Goal: Task Accomplishment & Management: Use online tool/utility

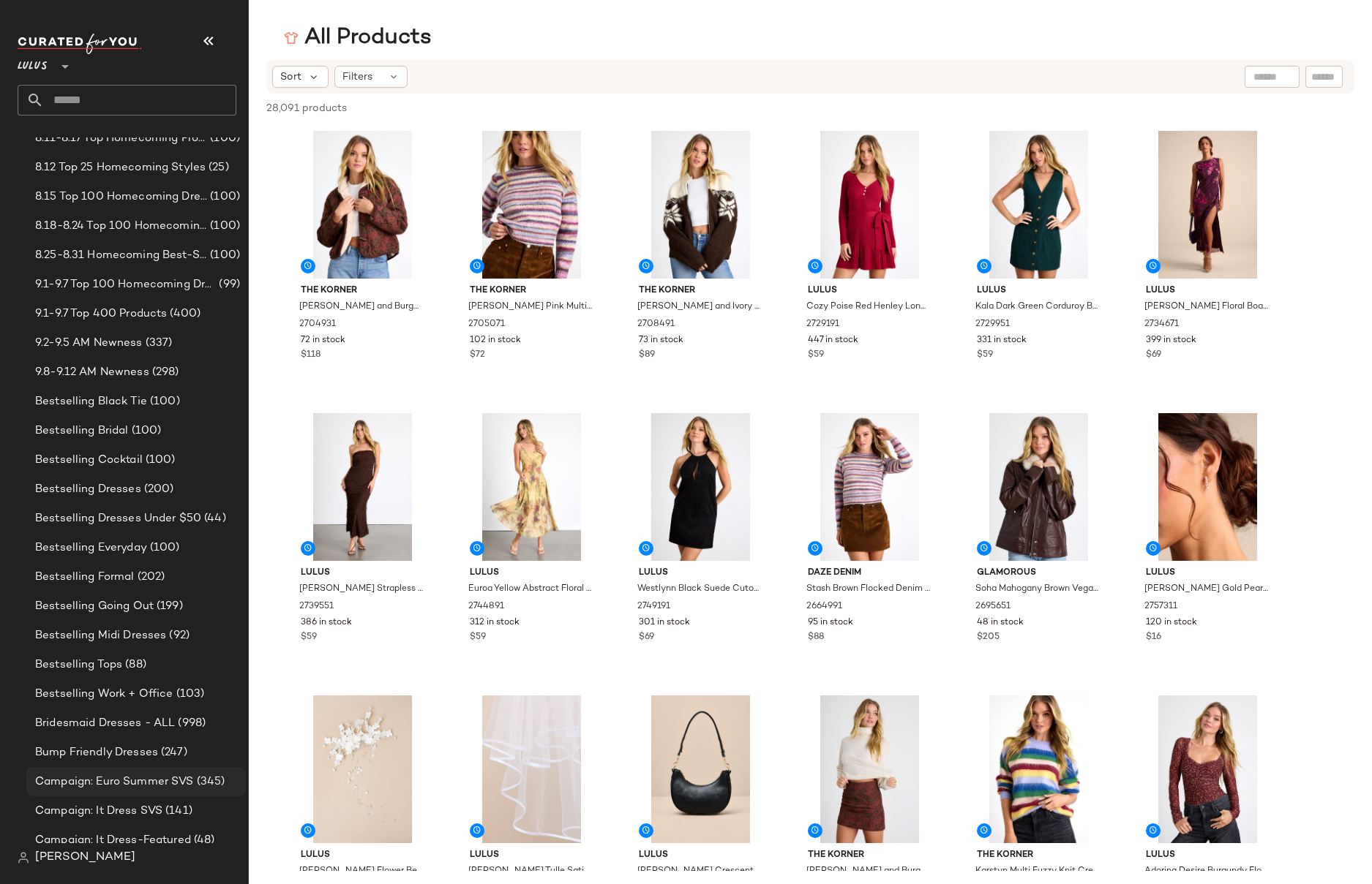
scroll to position [90, 0]
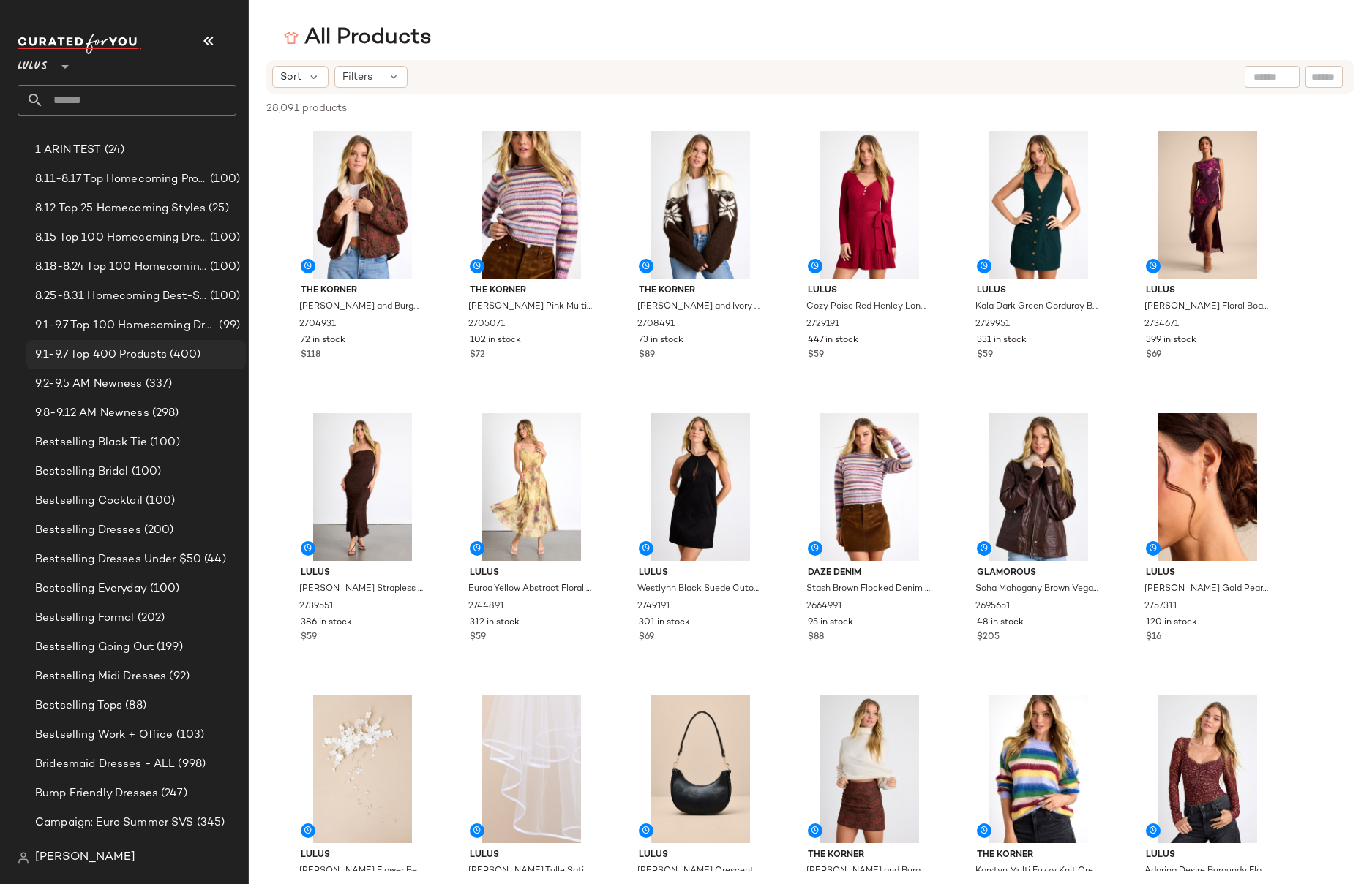
click at [108, 354] on span "9.1-9.7 Top 400 Products" at bounding box center [101, 355] width 132 height 17
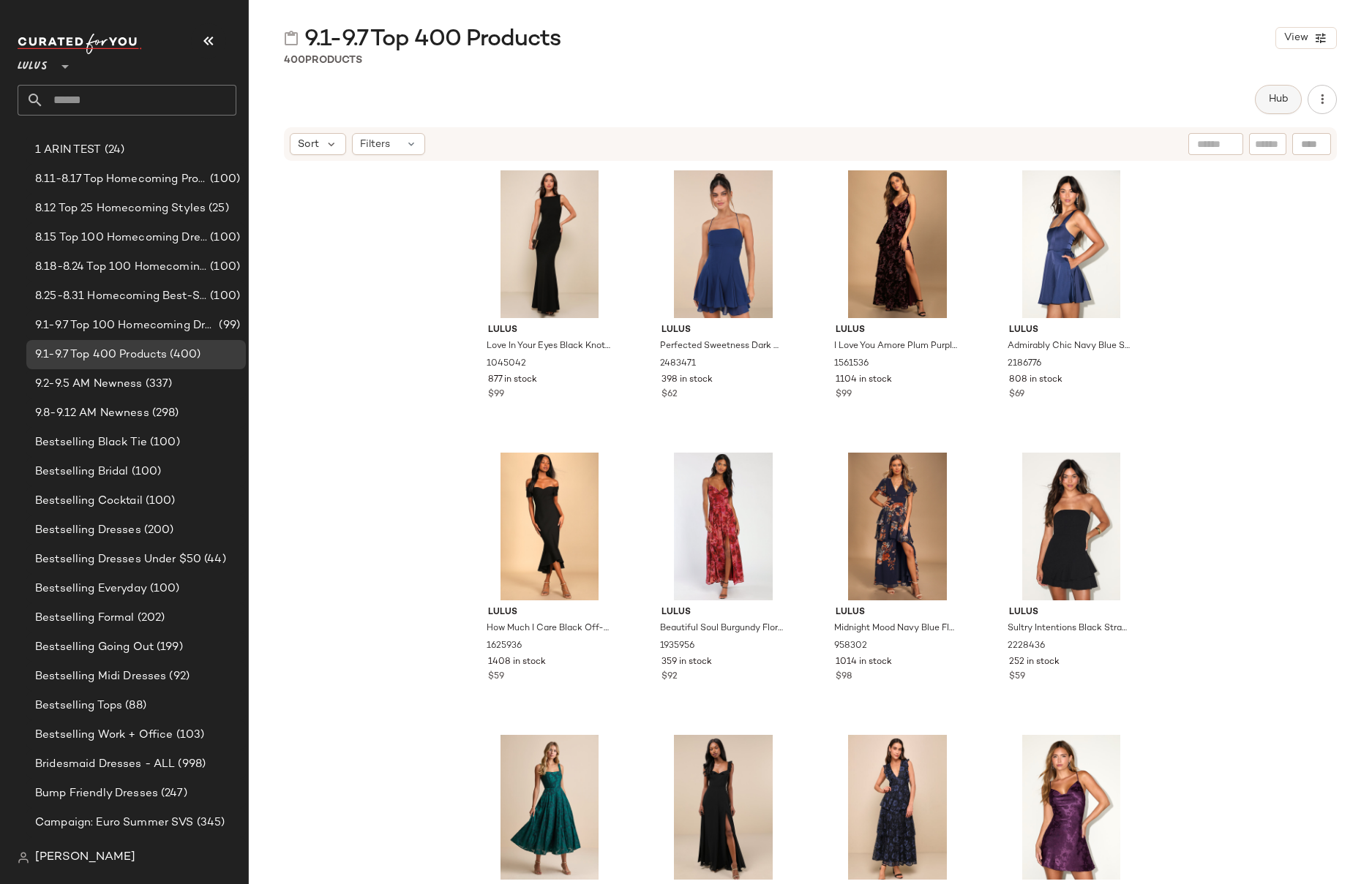
click at [1277, 102] on span "Hub" at bounding box center [1279, 100] width 21 height 12
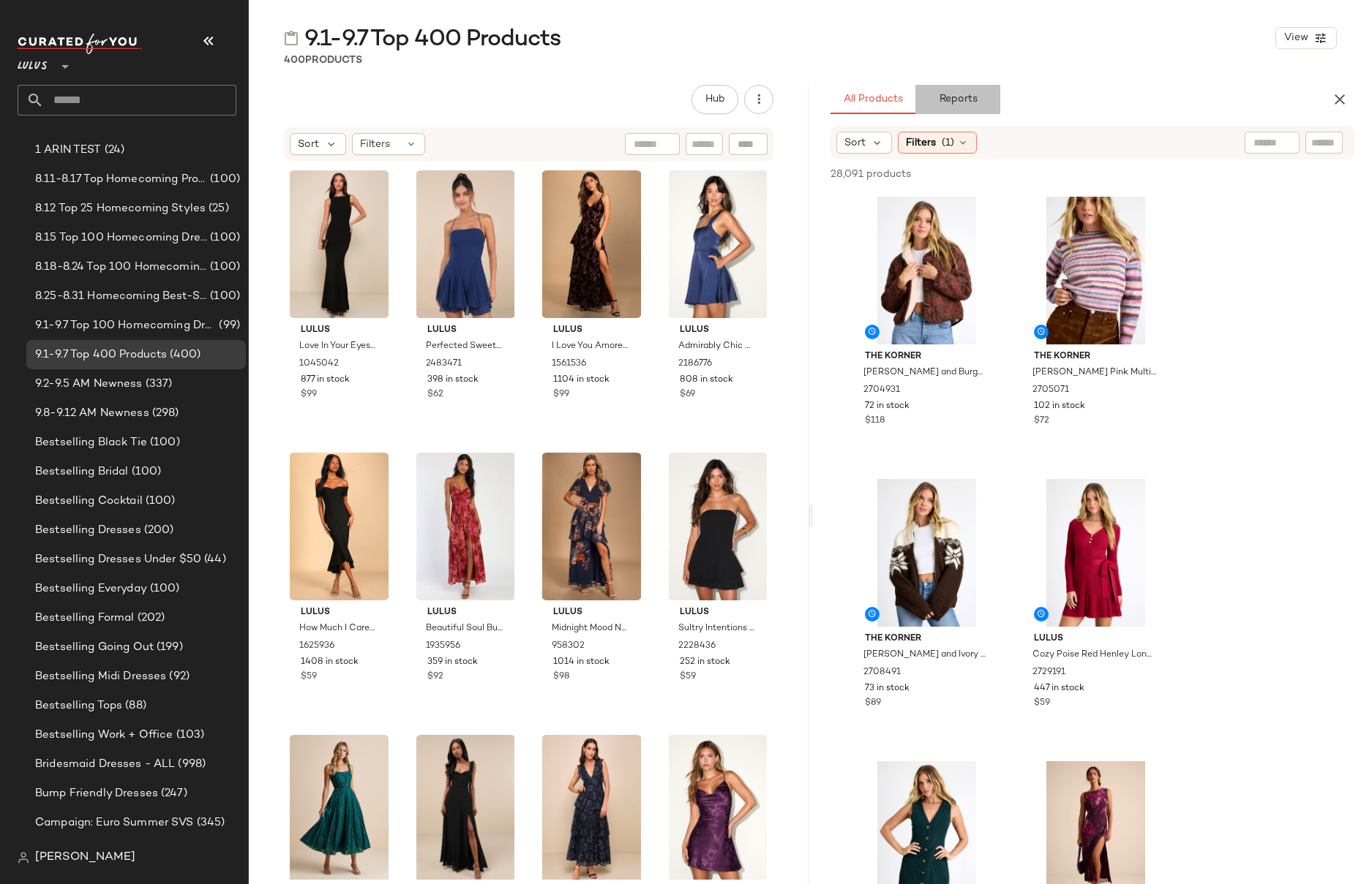
click at [968, 96] on span "Reports" at bounding box center [958, 100] width 39 height 12
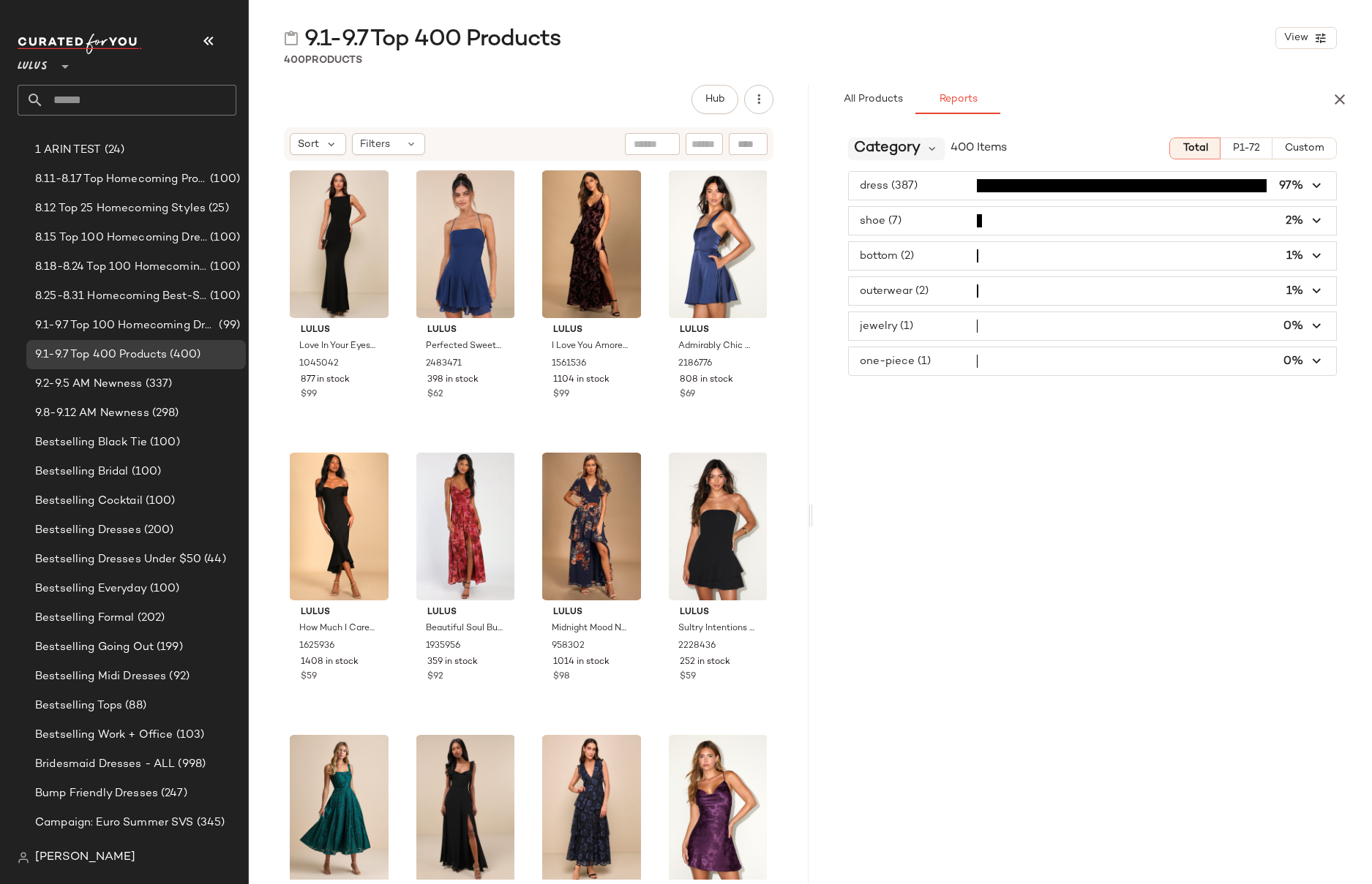
click at [904, 146] on span "Category" at bounding box center [887, 148] width 67 height 22
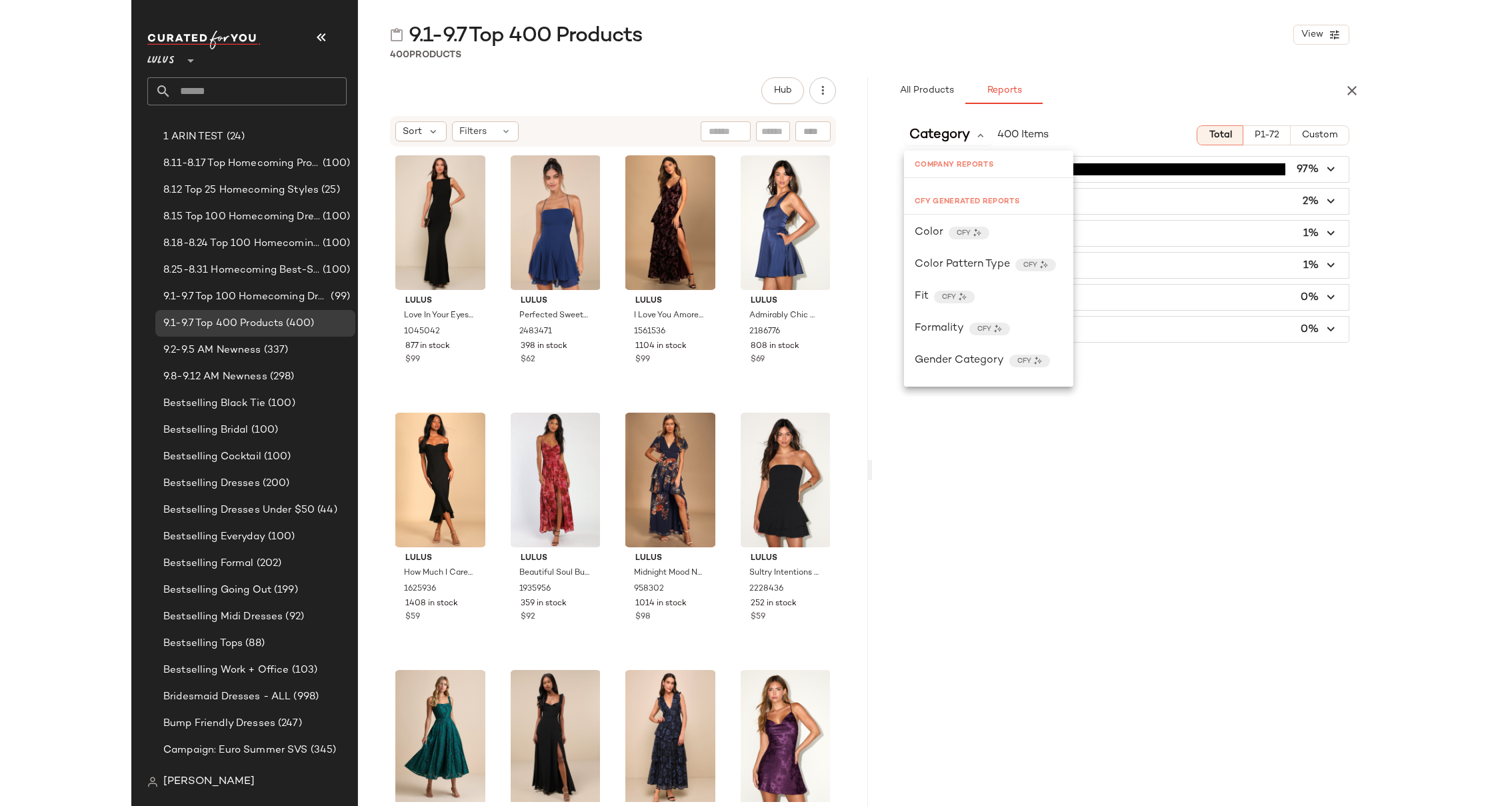
scroll to position [348, 0]
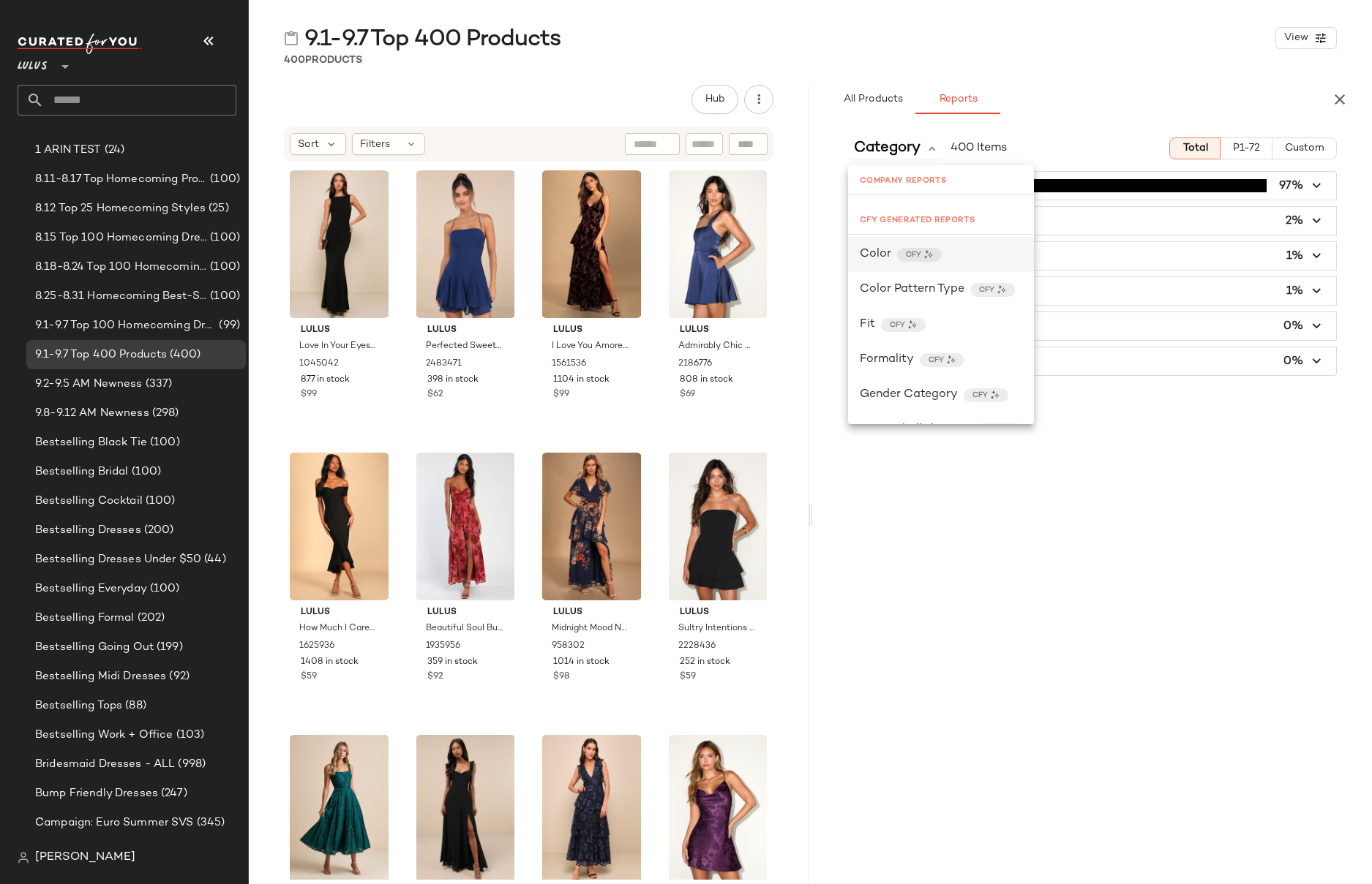
click at [967, 257] on div "Color CFY" at bounding box center [941, 255] width 162 height 18
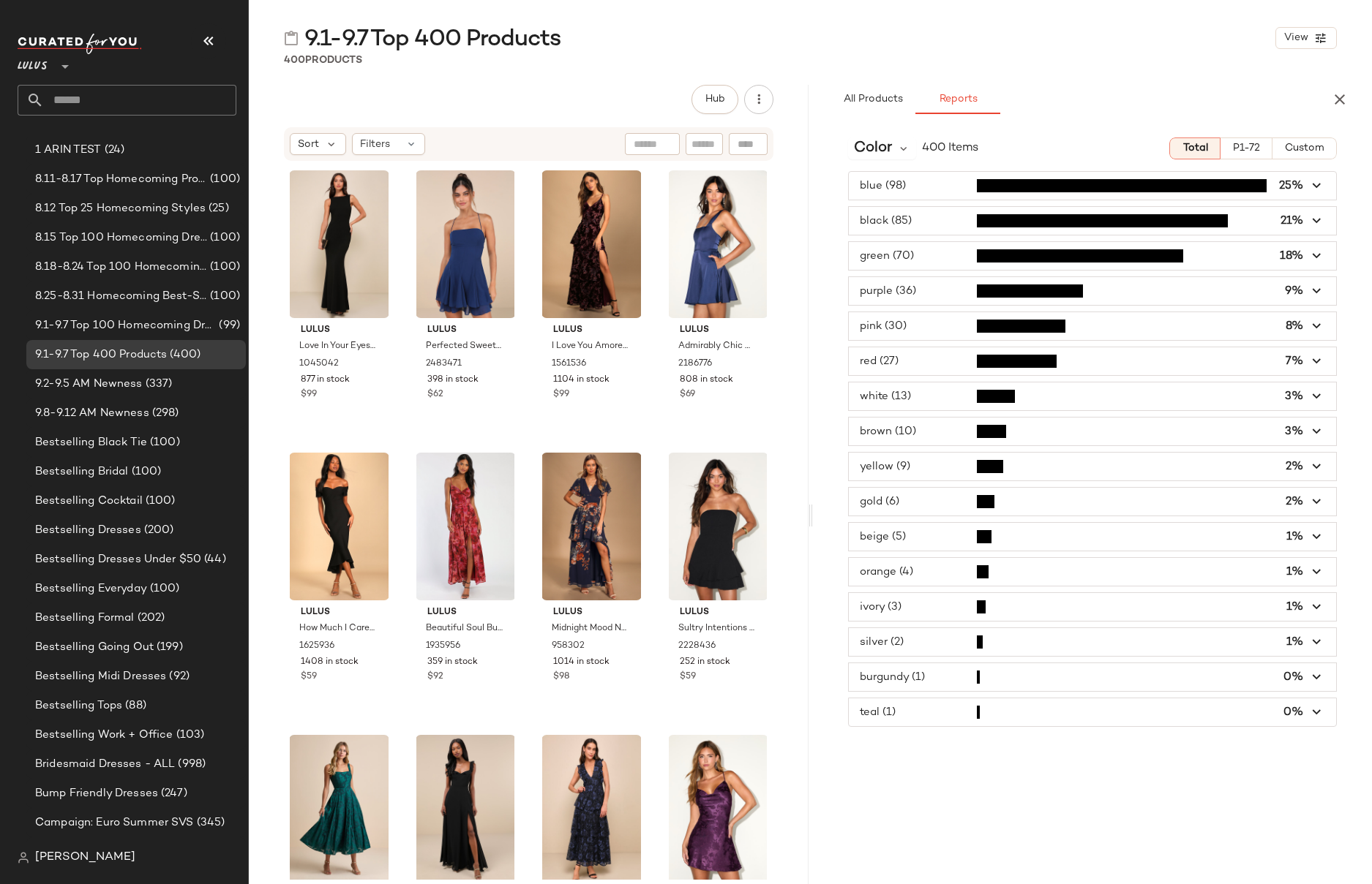
click at [1252, 152] on span "P1-72" at bounding box center [1246, 149] width 28 height 12
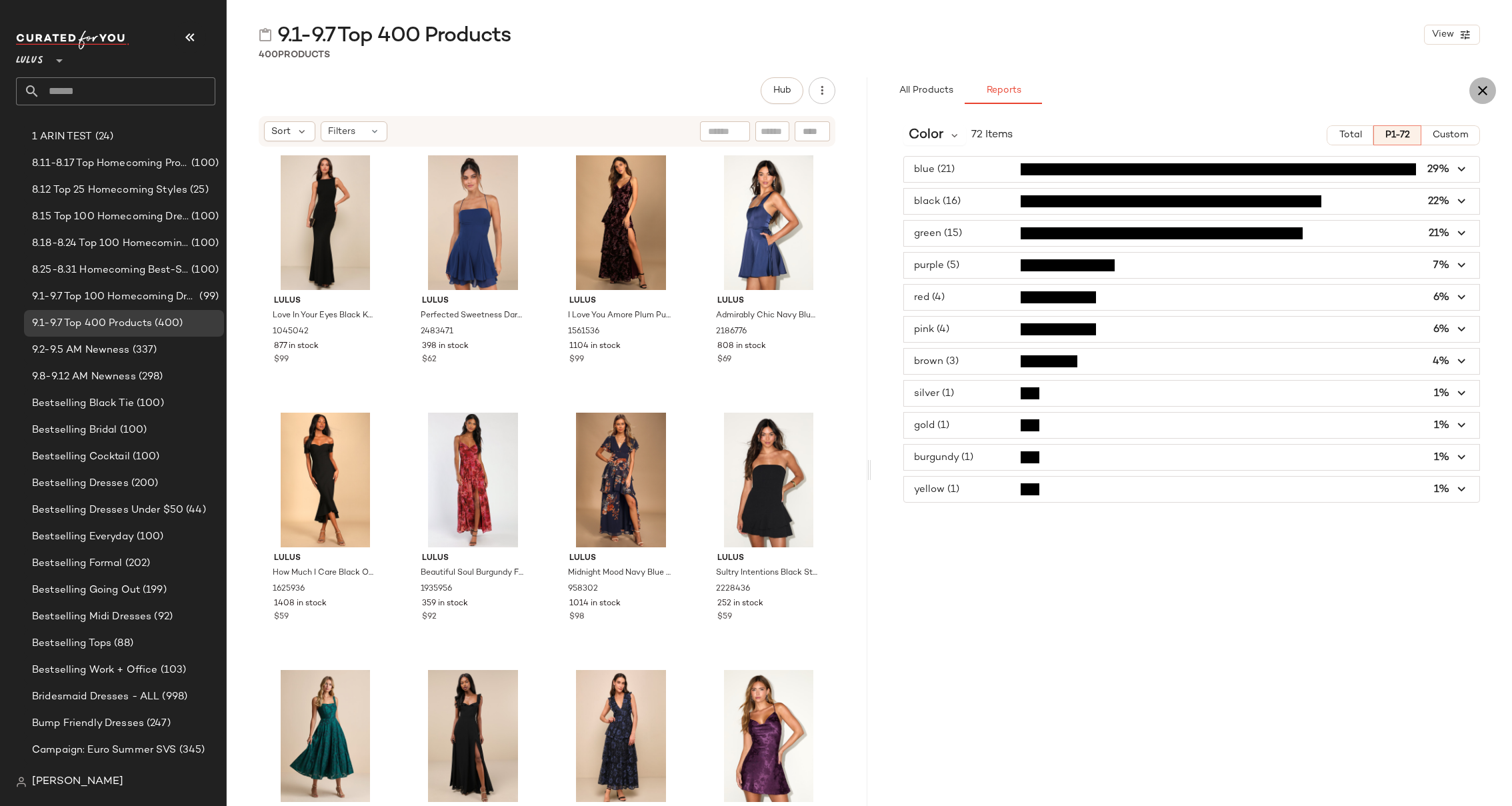
click at [1249, 89] on icon "button" at bounding box center [1483, 91] width 16 height 16
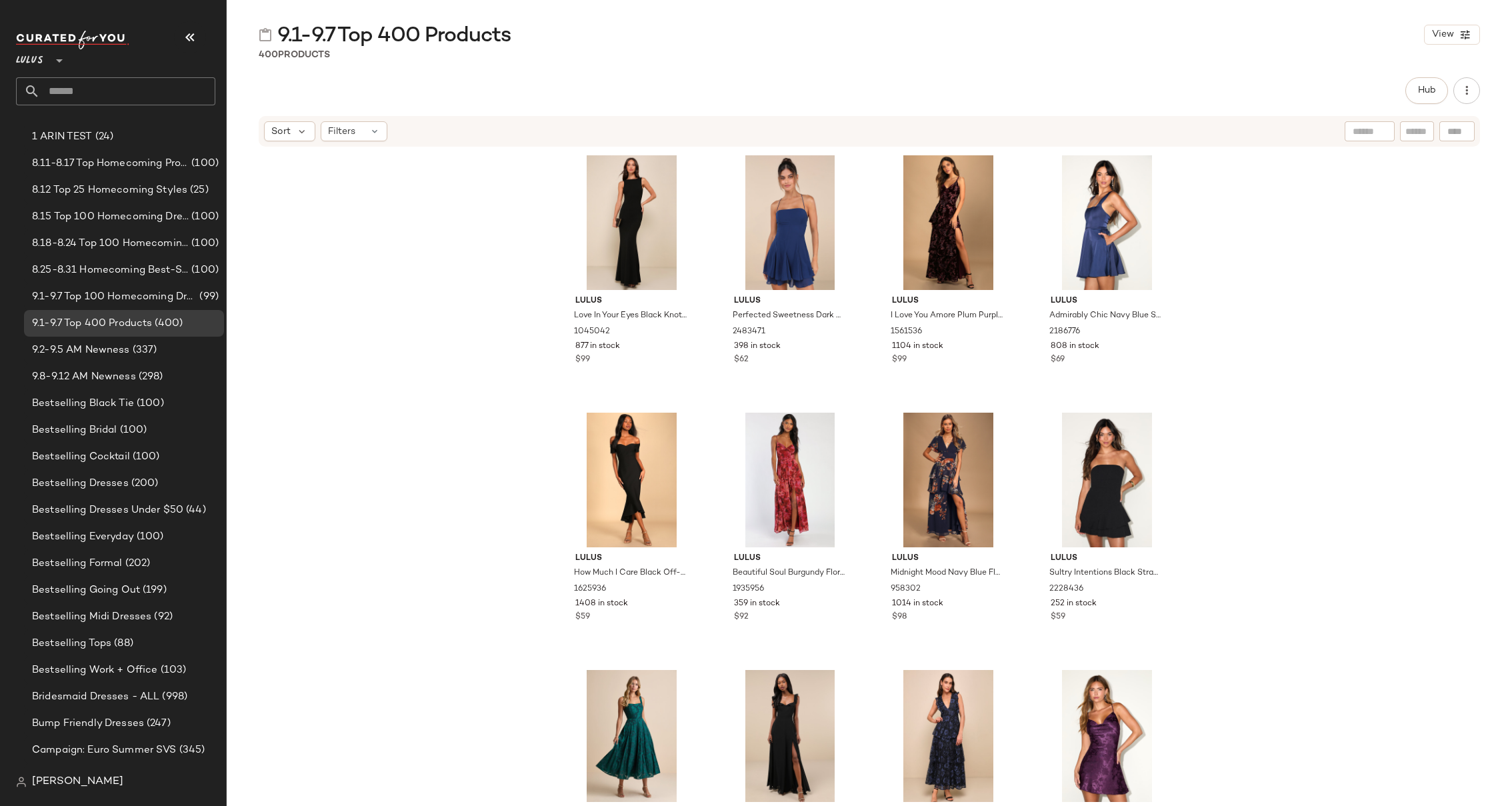
click at [609, 71] on div "9.1-9.7 Top 400 Products View 400 Products Hub Sort Filters Lulus Love In Your …" at bounding box center [869, 414] width 1285 height 785
click at [1249, 181] on div "Lulus Love In Your Eyes Black Knotted Mermaid Maxi Dress 1045042 877 in stock $…" at bounding box center [869, 475] width 1285 height 654
click at [1249, 101] on button "Hub" at bounding box center [1426, 91] width 42 height 26
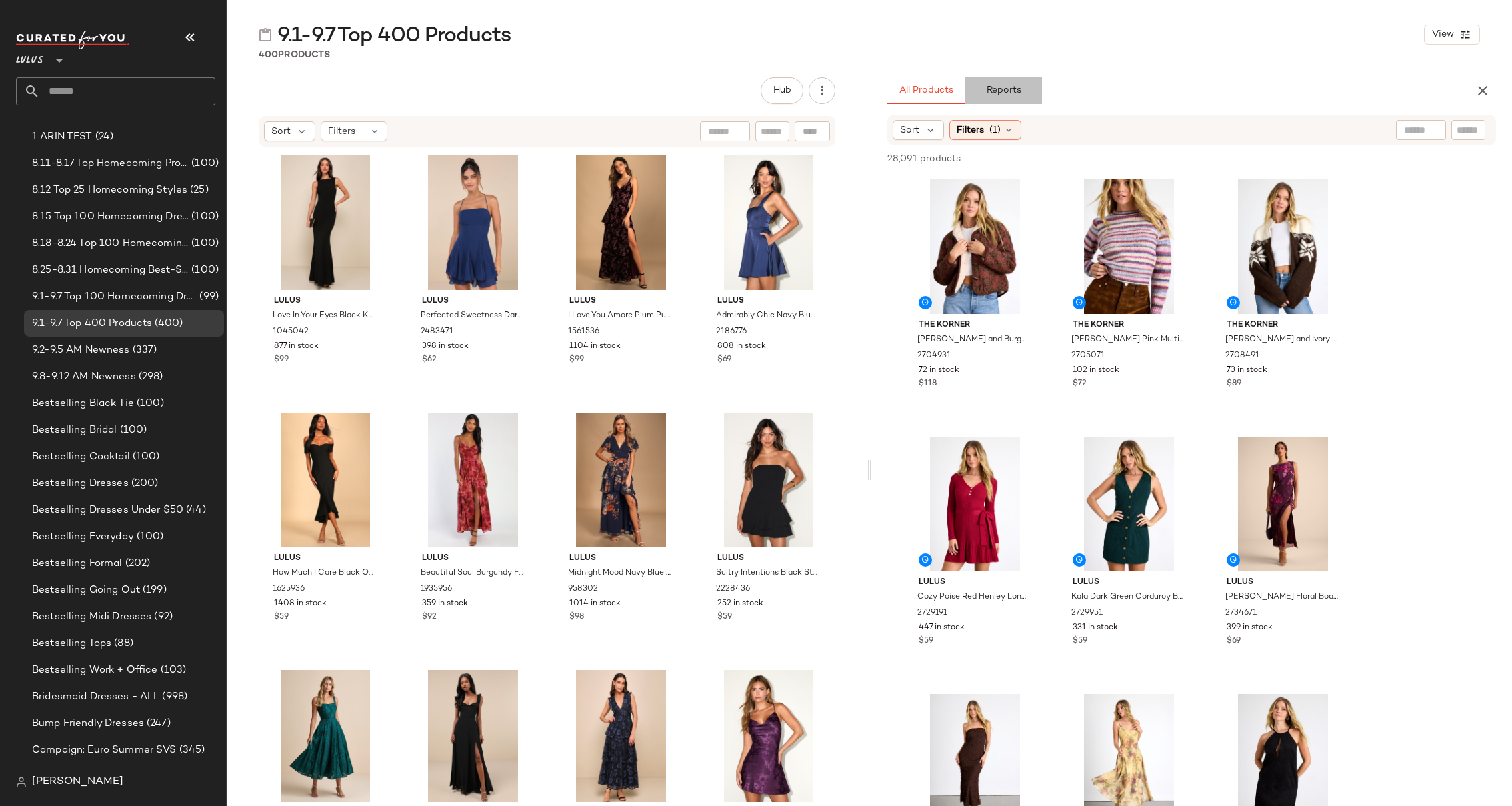
click at [1008, 94] on span "Reports" at bounding box center [1003, 91] width 35 height 11
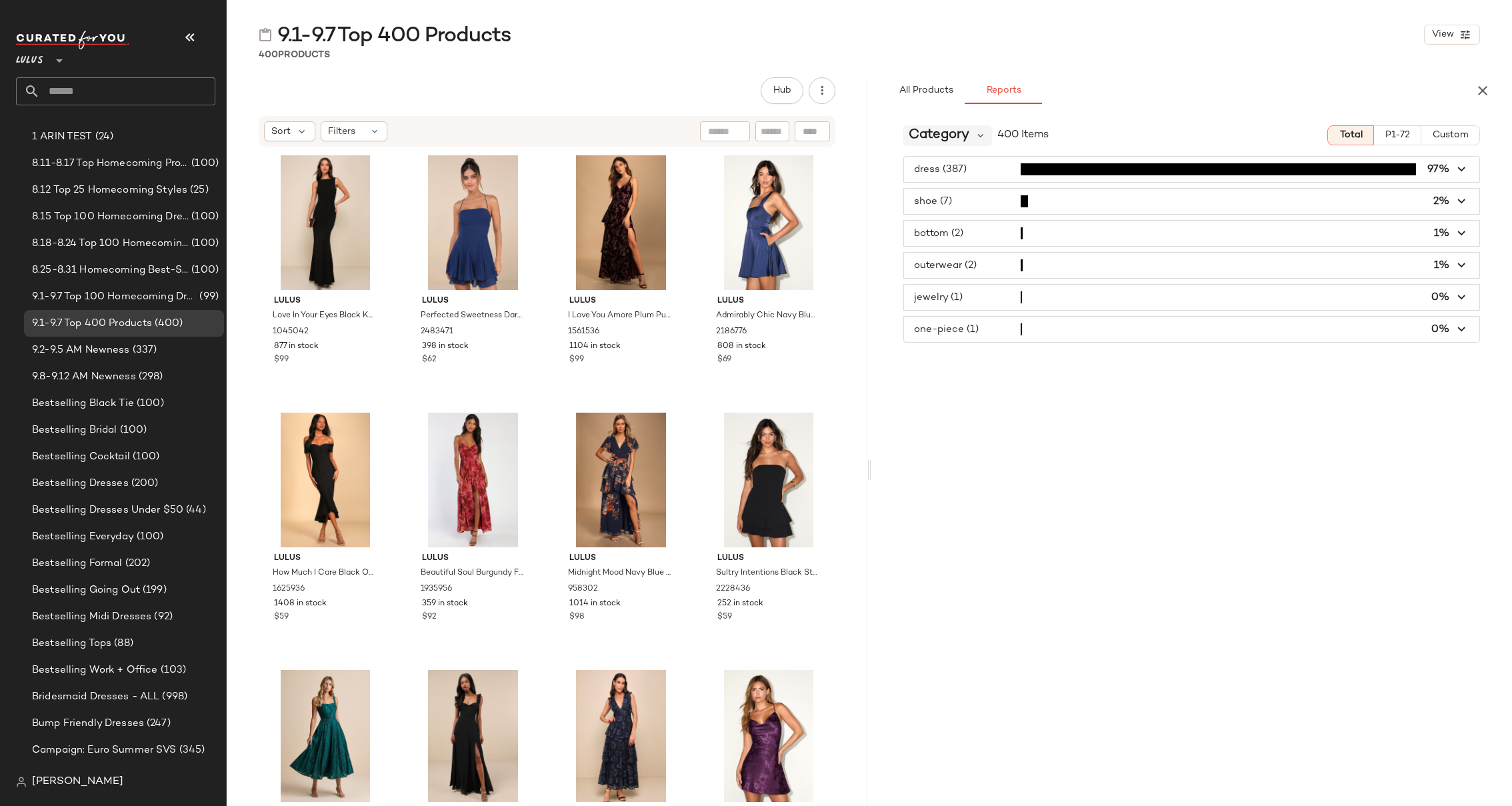
click at [957, 140] on span "Category" at bounding box center [939, 135] width 61 height 20
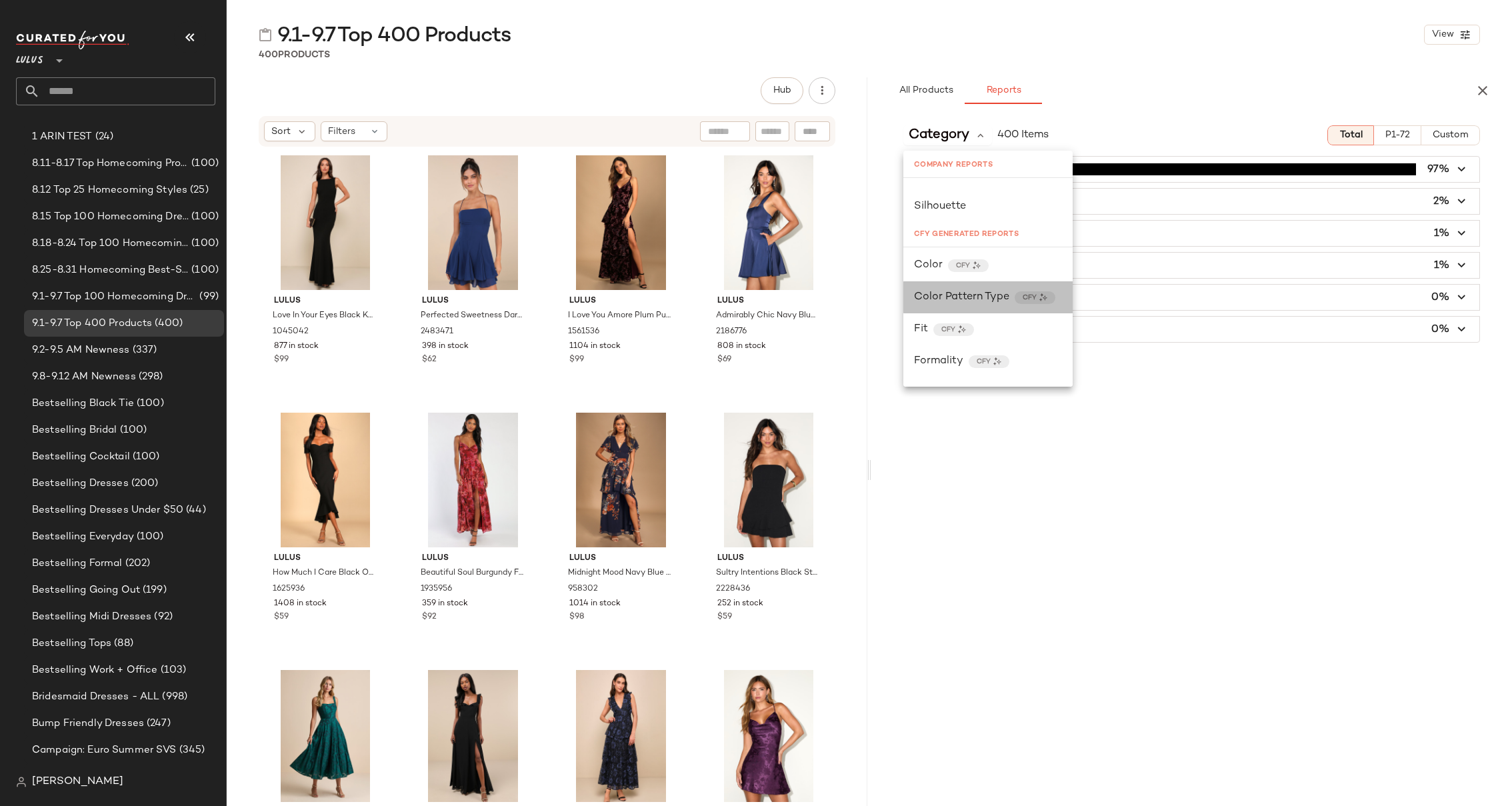
click at [1000, 301] on span "Color Pattern Type" at bounding box center [962, 297] width 95 height 16
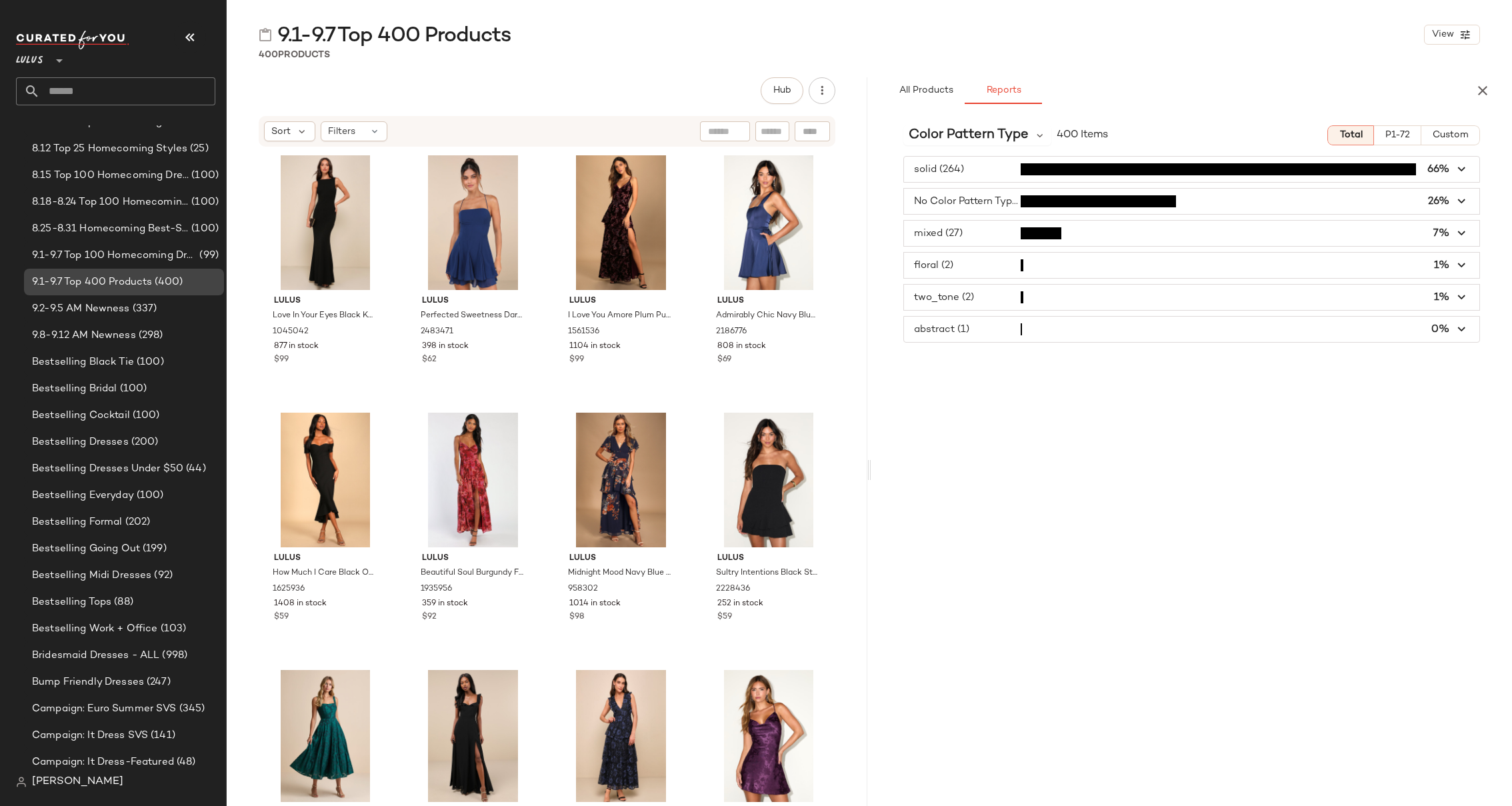
scroll to position [100, 0]
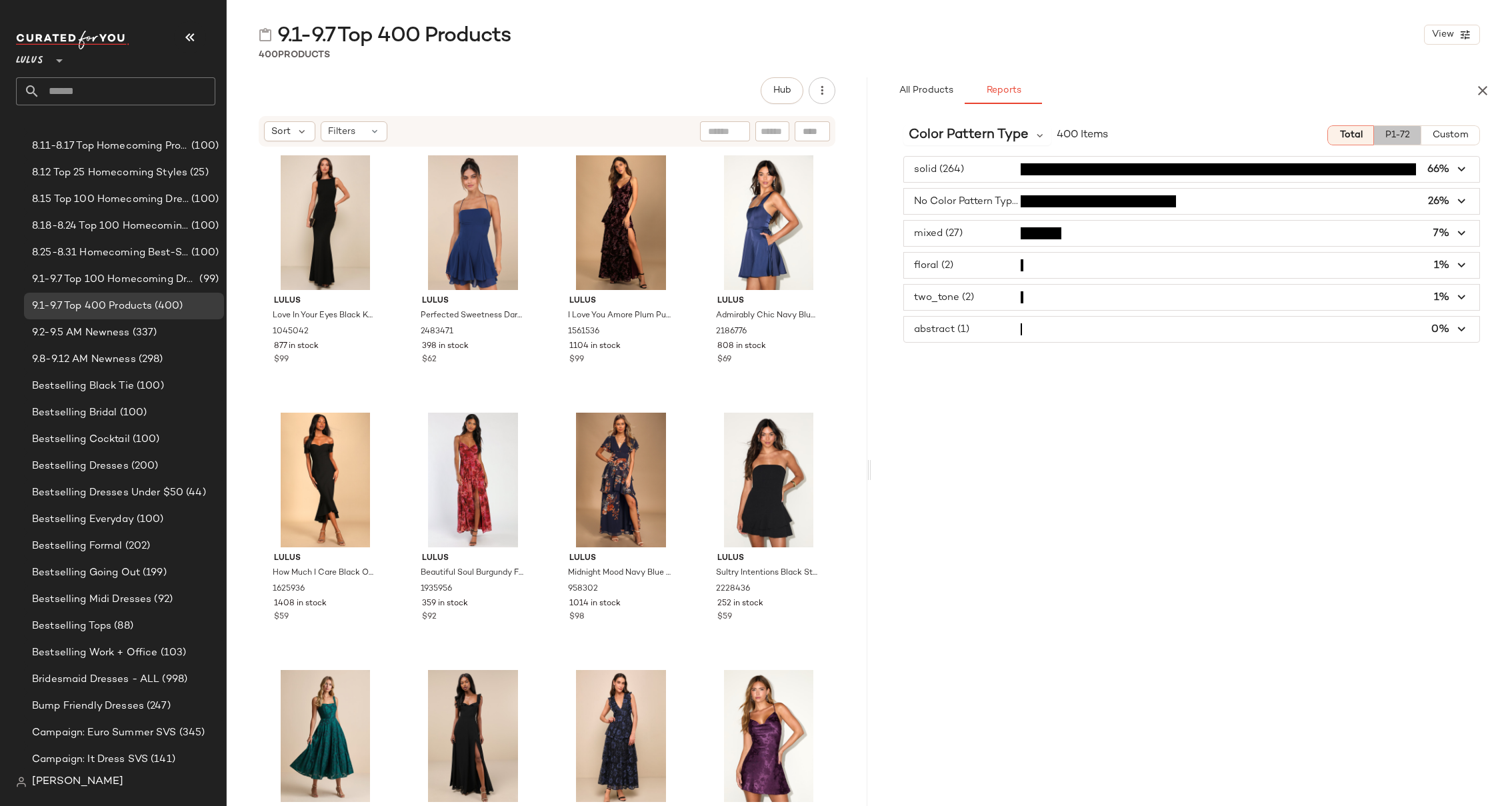
click at [1249, 142] on button "P1-72" at bounding box center [1397, 135] width 48 height 20
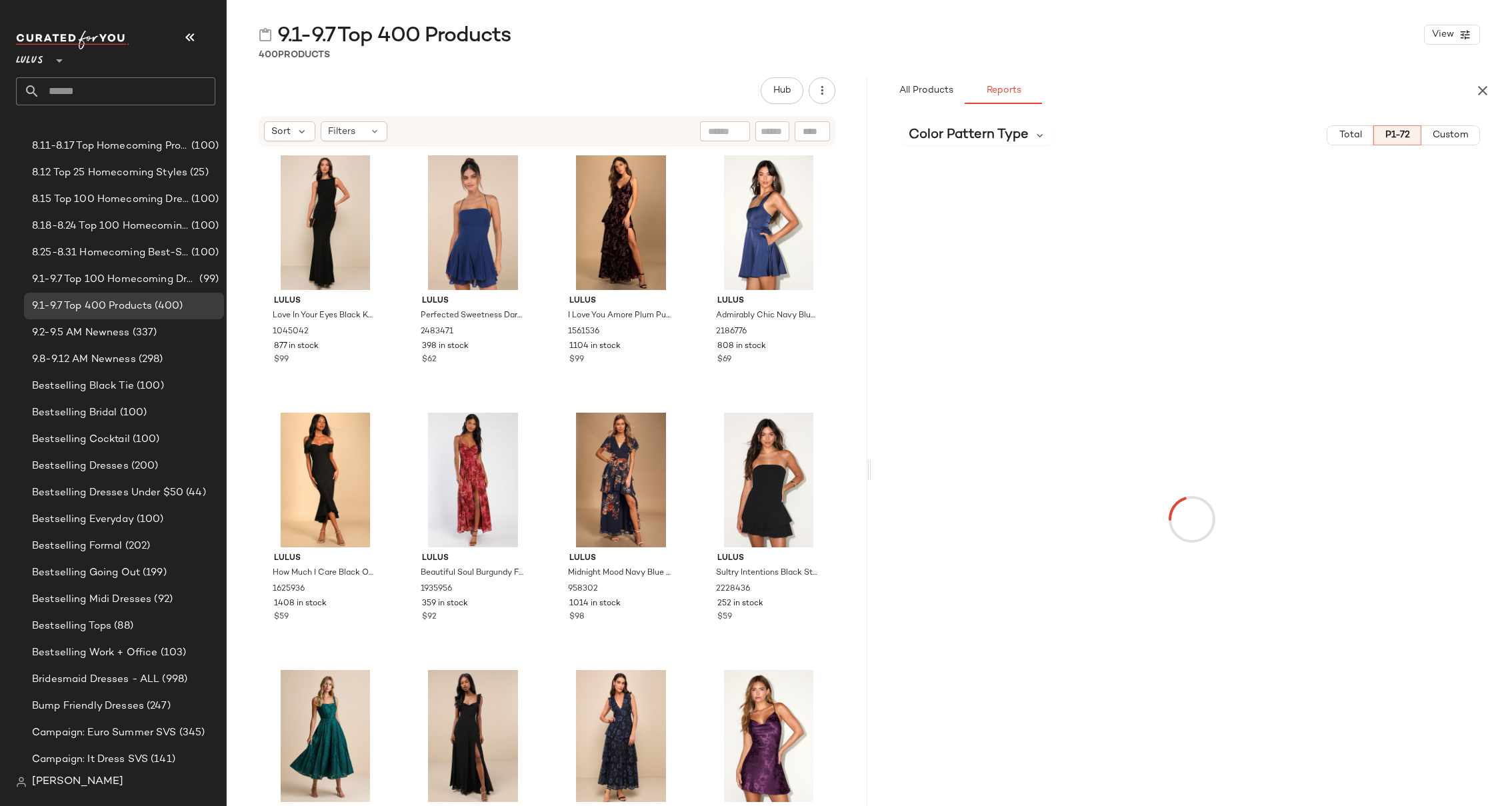
click at [1249, 136] on span "Custom" at bounding box center [1451, 135] width 37 height 11
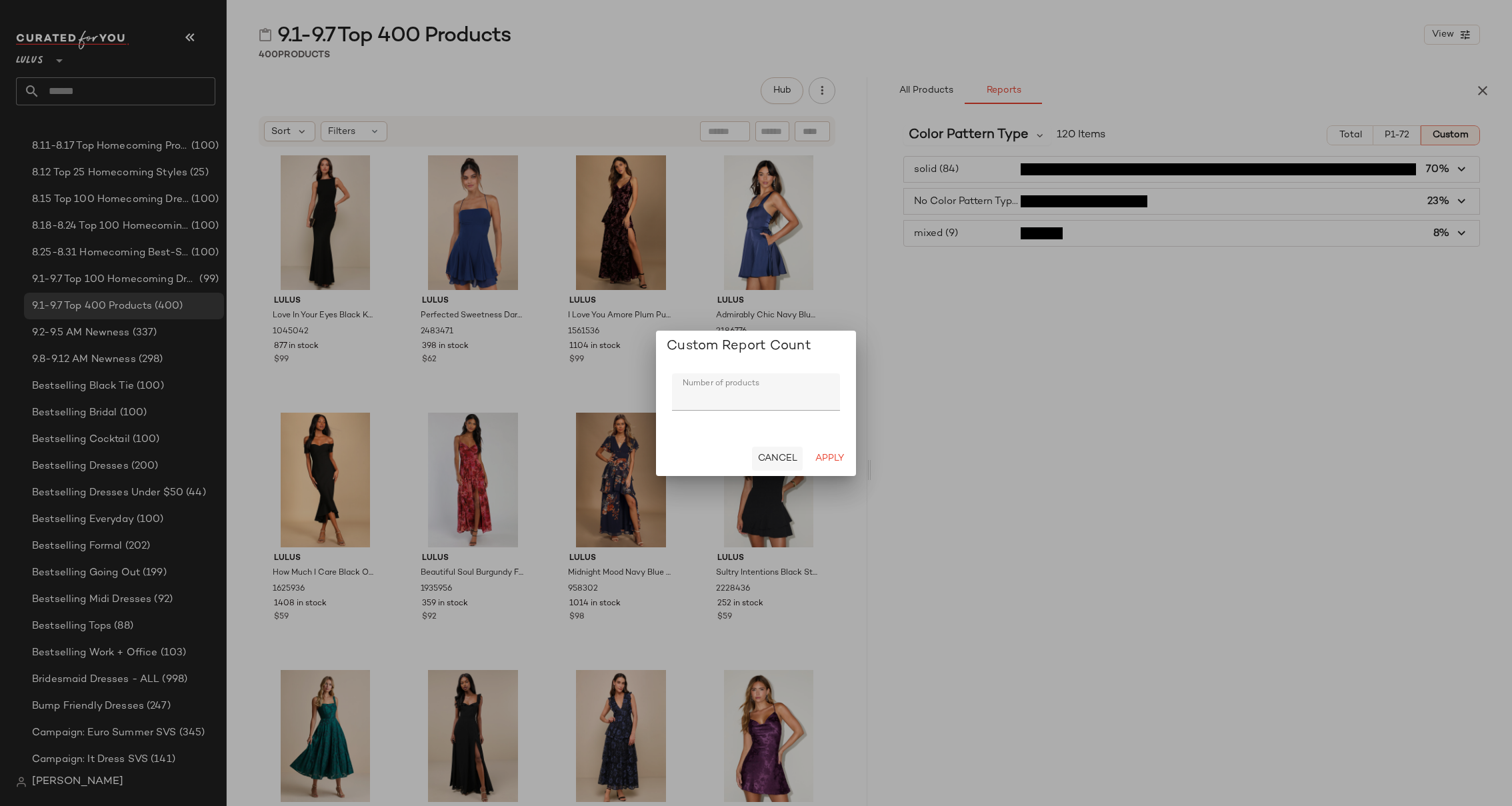
click at [777, 456] on span "Cancel" at bounding box center [777, 458] width 40 height 11
